Goal: Find specific page/section: Find specific page/section

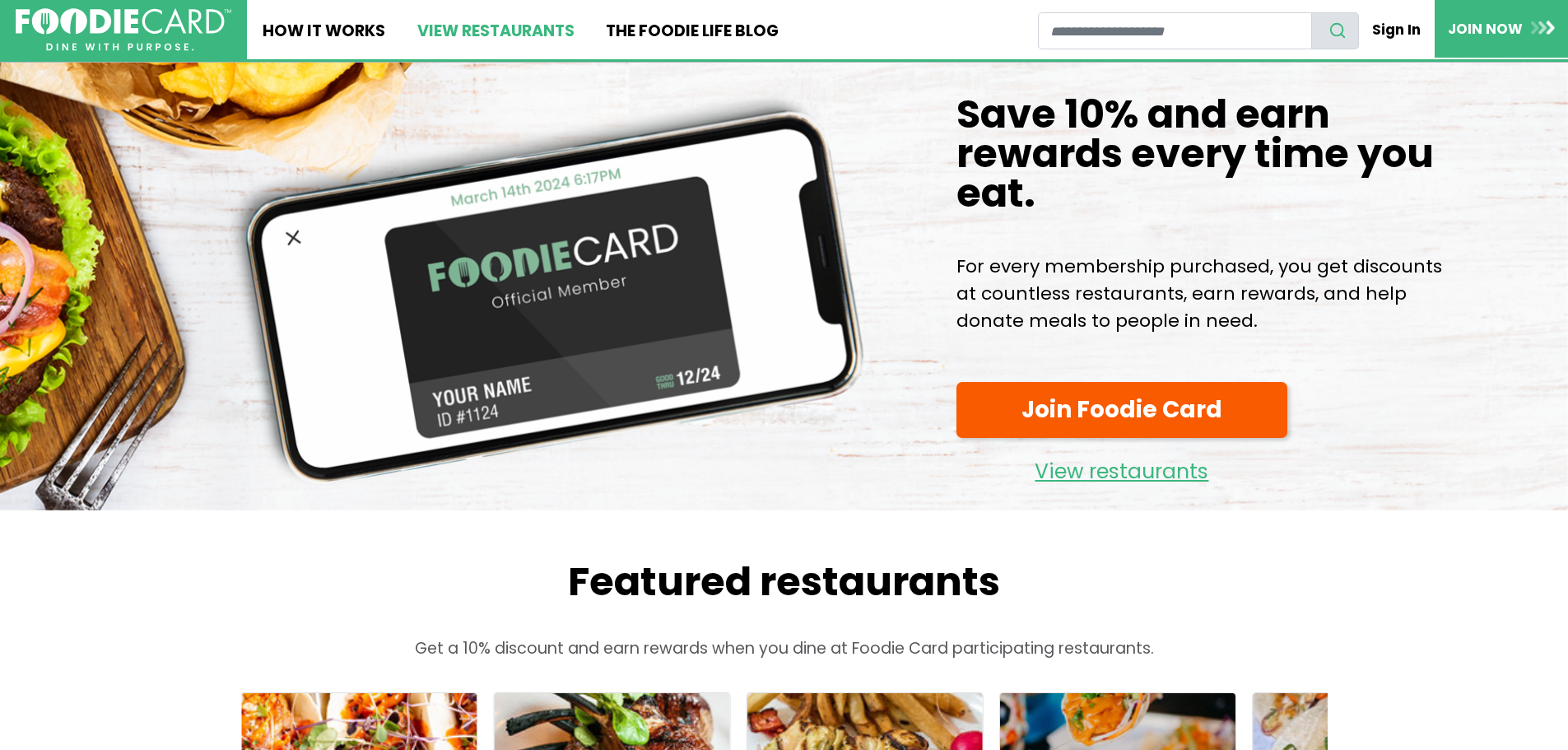
click at [495, 32] on link "View restaurants" at bounding box center [495, 30] width 188 height 59
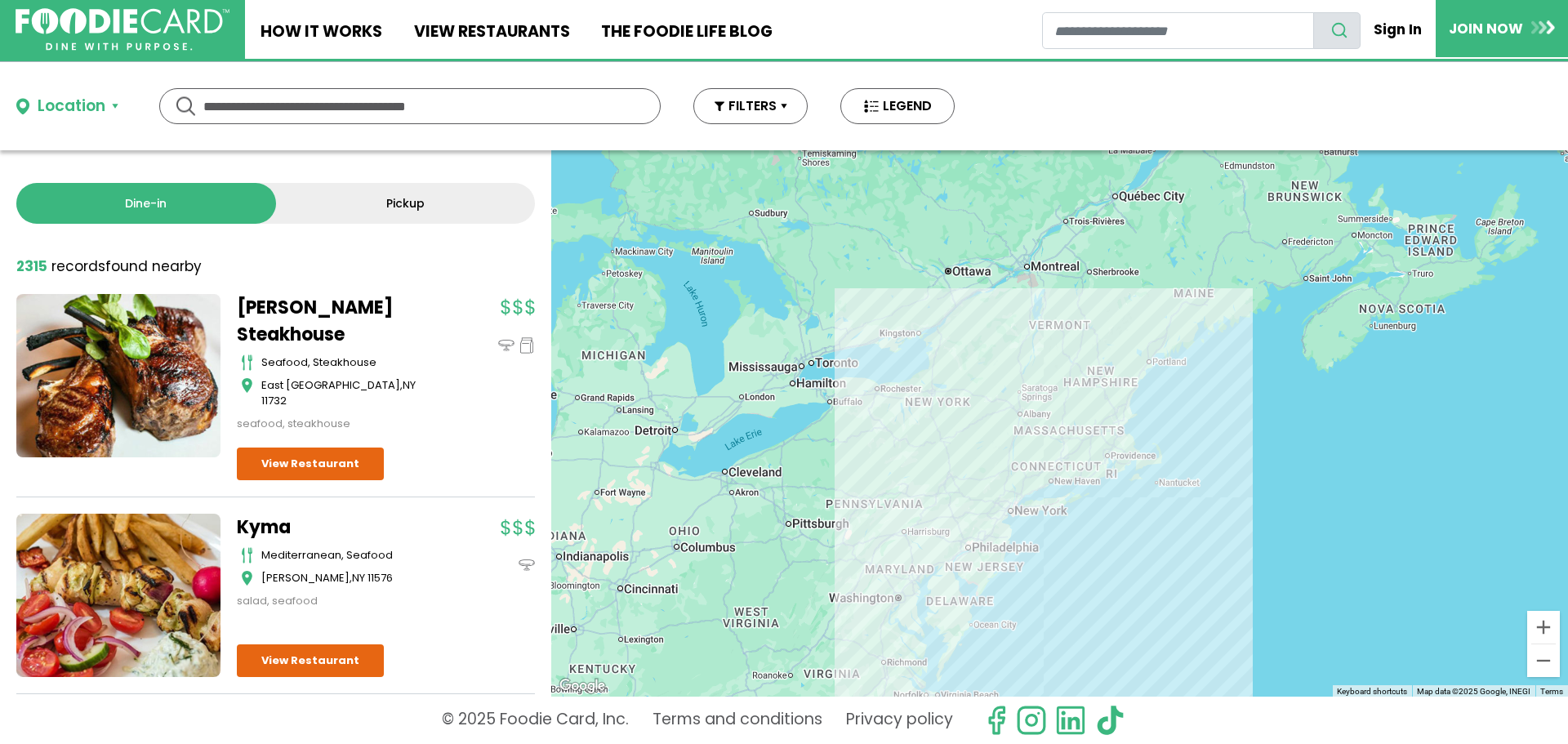
drag, startPoint x: 721, startPoint y: 634, endPoint x: 944, endPoint y: 585, distance: 228.3
click at [940, 586] on div "To navigate, press the arrow keys." at bounding box center [1059, 423] width 1017 height 546
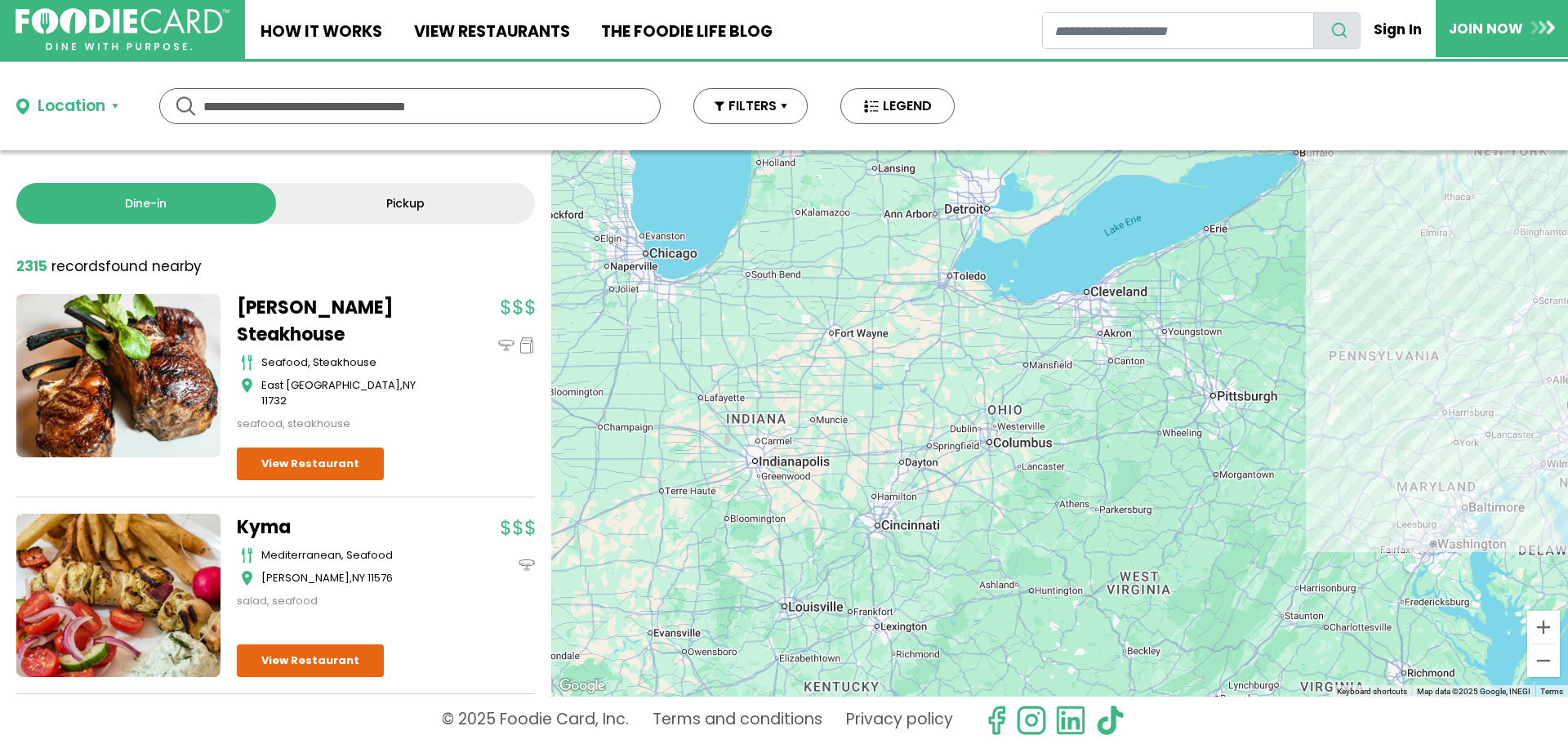
drag, startPoint x: 809, startPoint y: 532, endPoint x: 902, endPoint y: 565, distance: 98.7
click at [906, 572] on div "To navigate, press the arrow keys." at bounding box center [1059, 423] width 1017 height 546
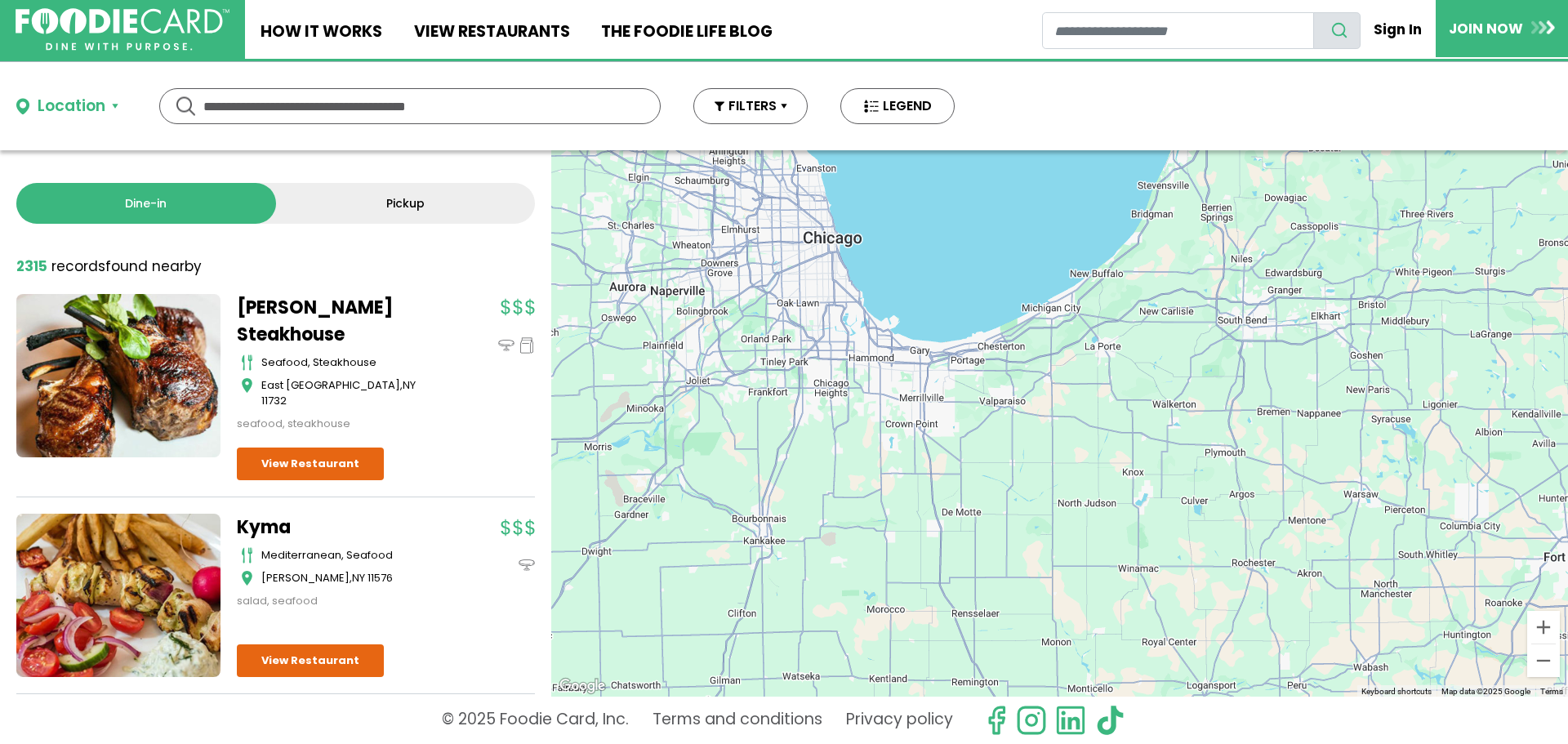
drag, startPoint x: 781, startPoint y: 381, endPoint x: 793, endPoint y: 418, distance: 38.9
click at [793, 417] on div "To navigate, press the arrow keys." at bounding box center [1059, 423] width 1017 height 546
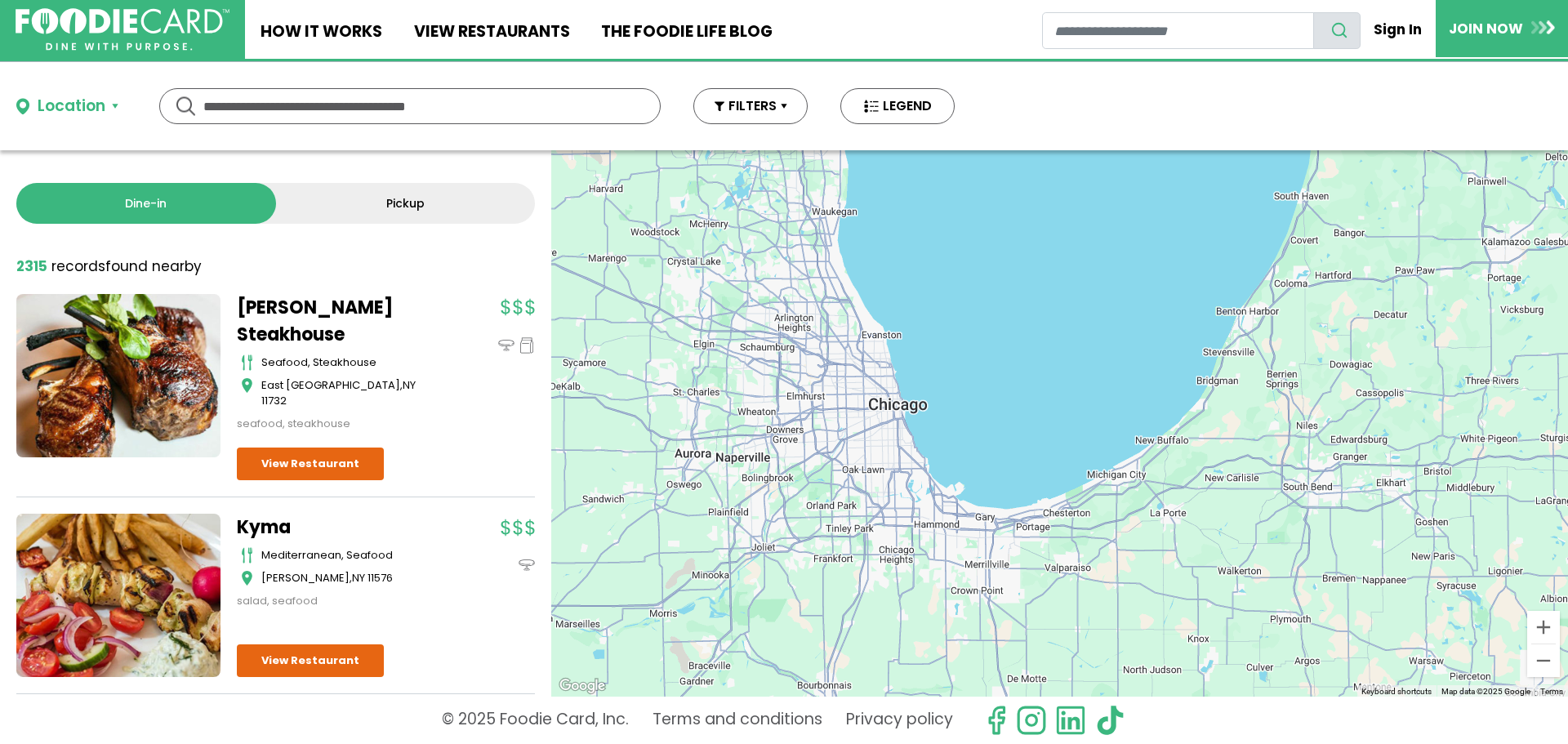
click at [94, 112] on div "Location" at bounding box center [71, 106] width 68 height 24
